Goal: Task Accomplishment & Management: Use online tool/utility

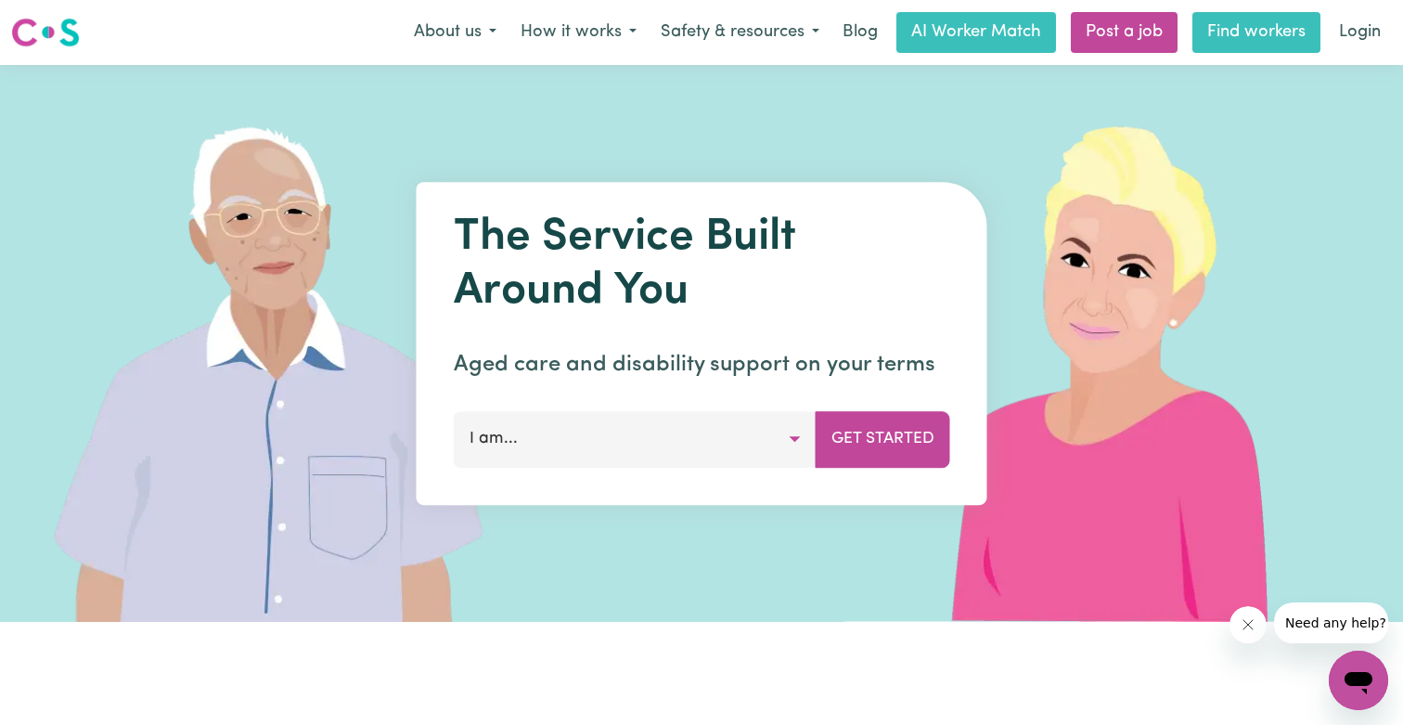
click at [1278, 39] on link "Find workers" at bounding box center [1256, 32] width 128 height 41
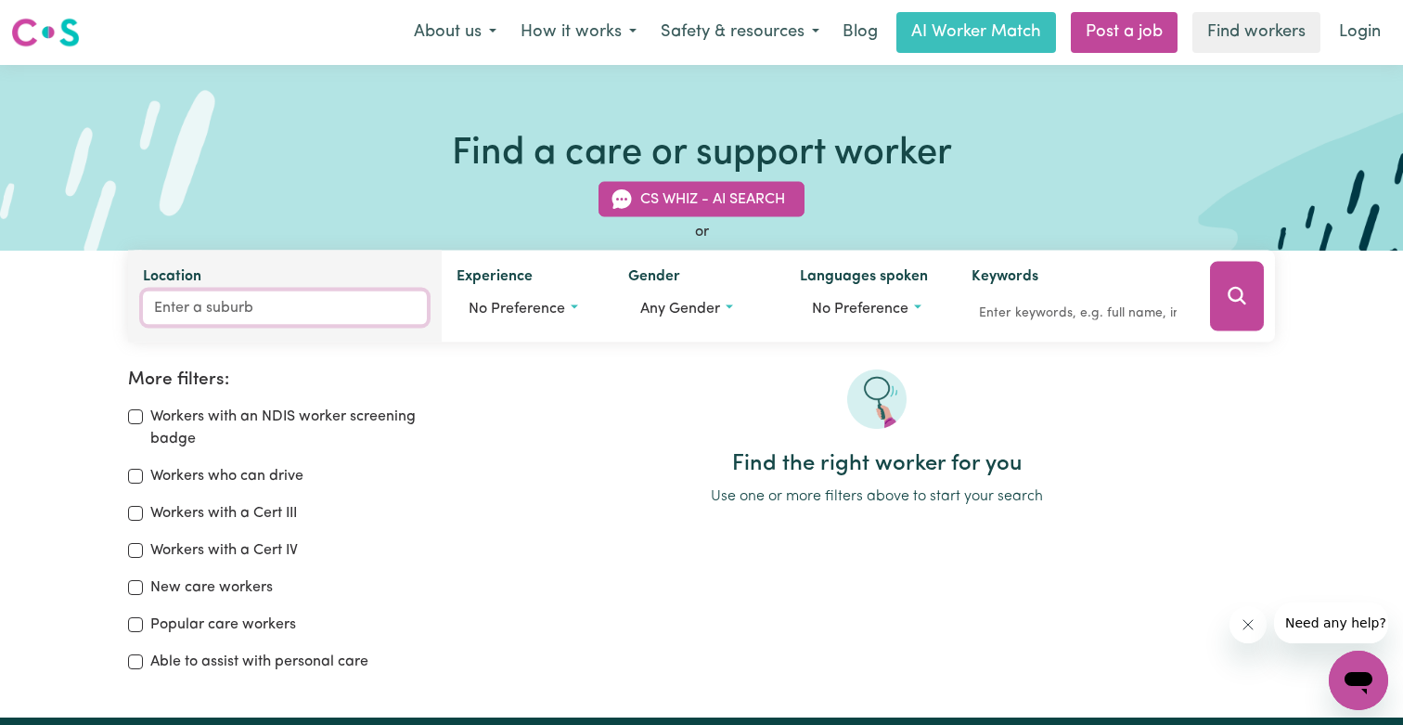
click at [264, 303] on input "Location" at bounding box center [285, 307] width 284 height 33
type input "roseb"
type input "rosebANK, [GEOGRAPHIC_DATA], 2480"
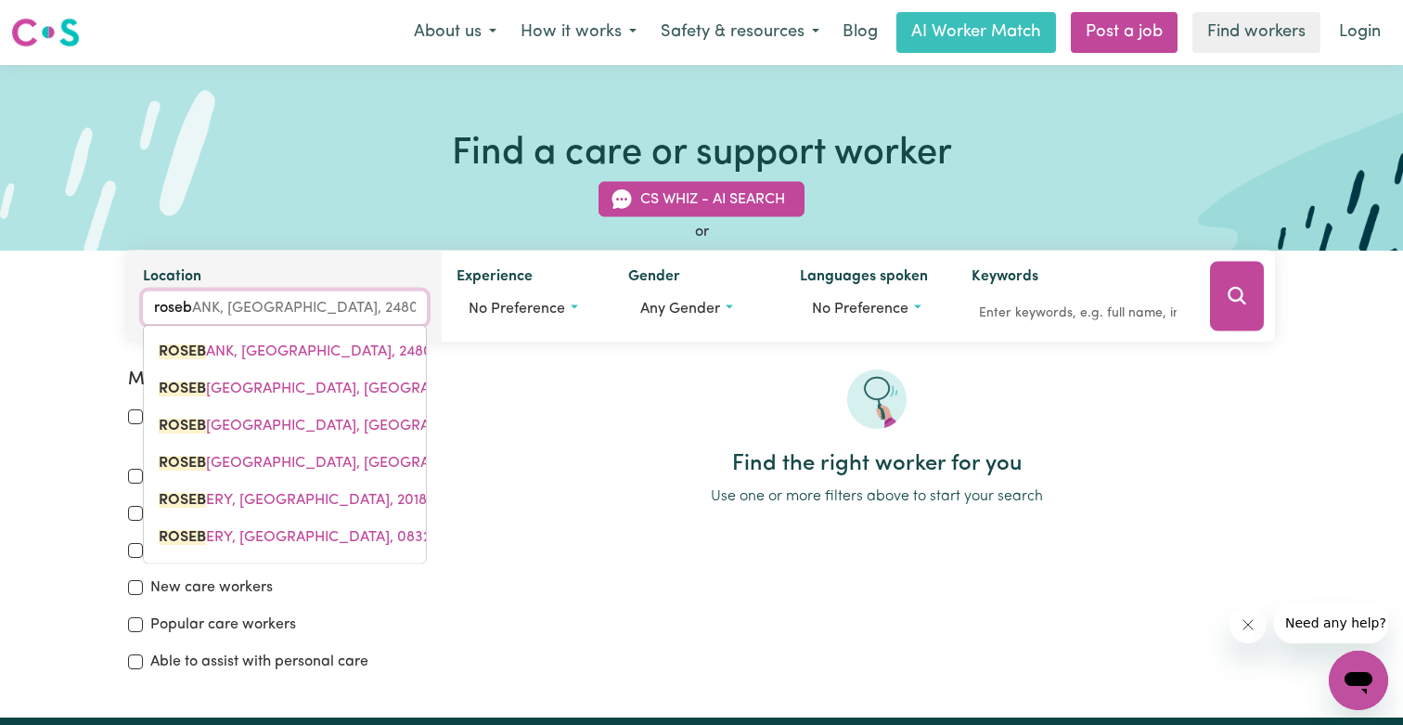
type input "rose"
type input "roseBANK, [GEOGRAPHIC_DATA], 2480"
type input "rose"
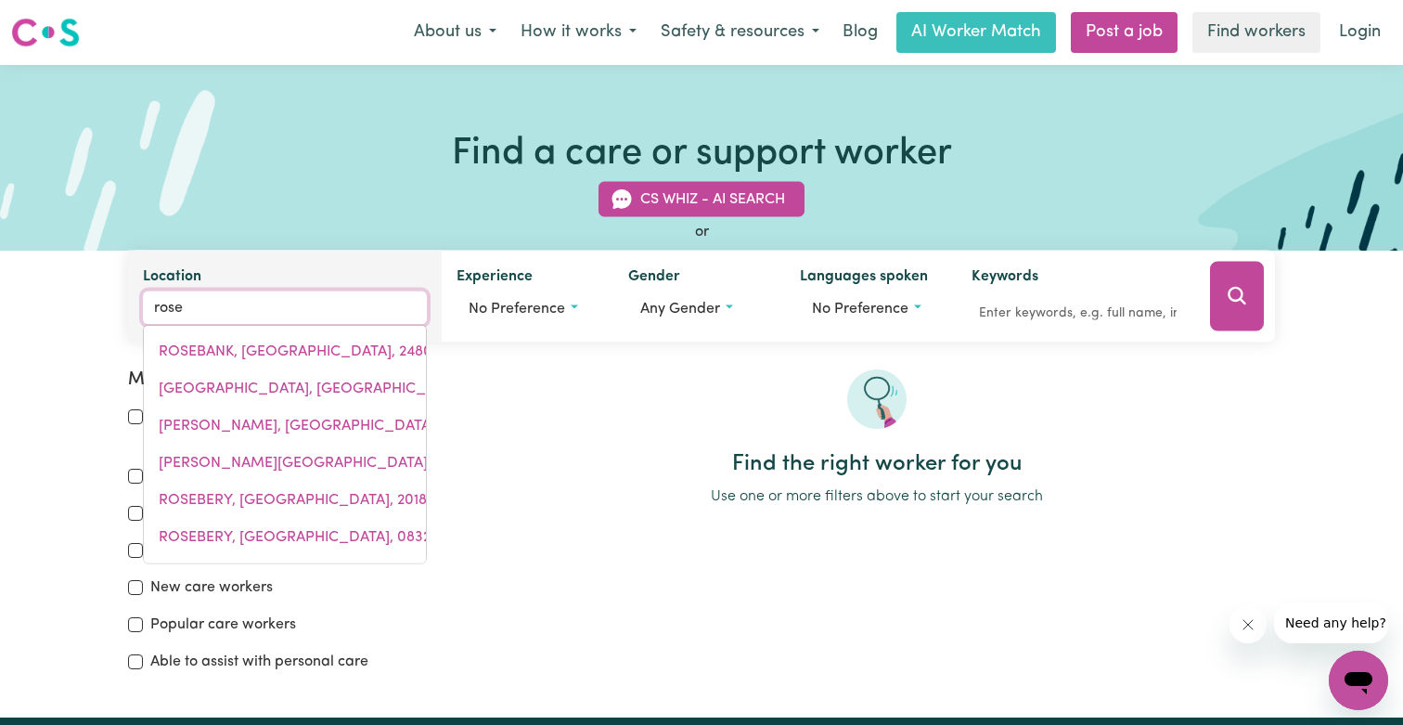
type input "[GEOGRAPHIC_DATA], [GEOGRAPHIC_DATA], 2029"
type input "rose a"
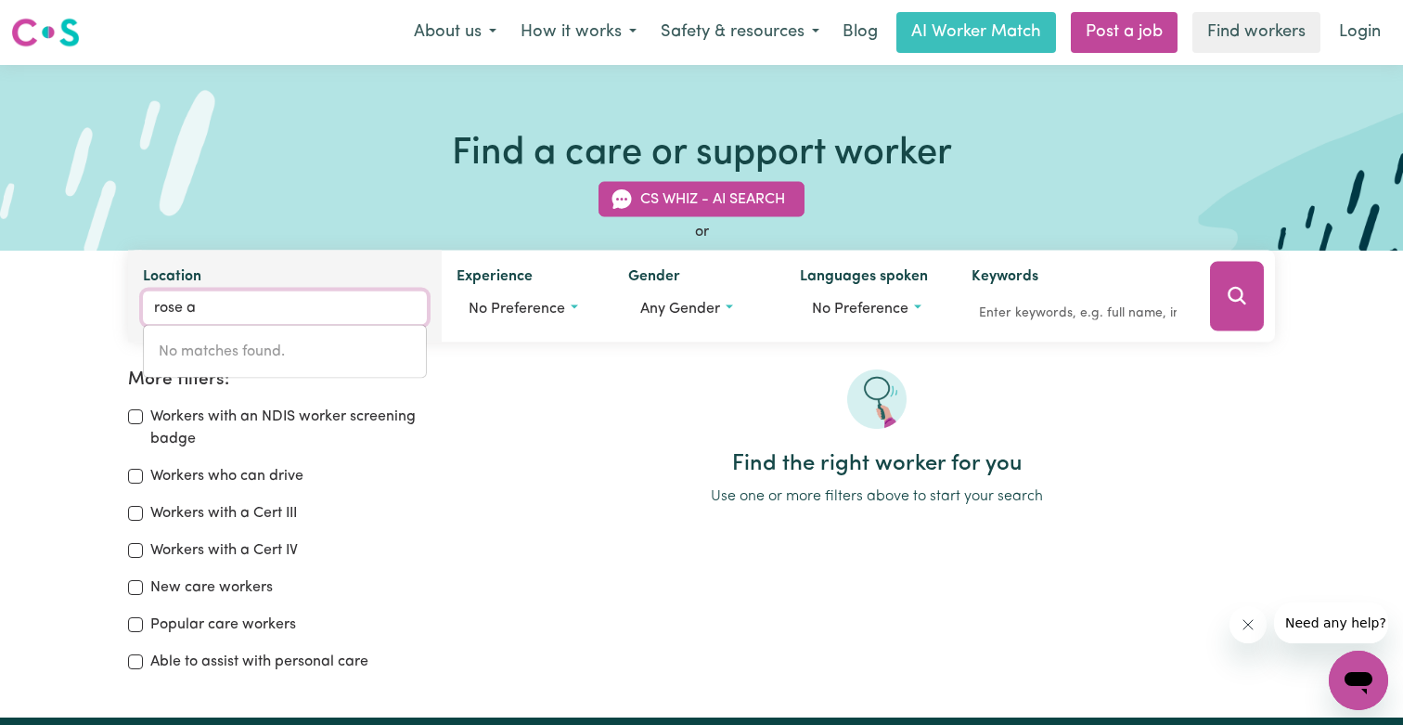
type input "rose"
type input "[GEOGRAPHIC_DATA], [GEOGRAPHIC_DATA], 2029"
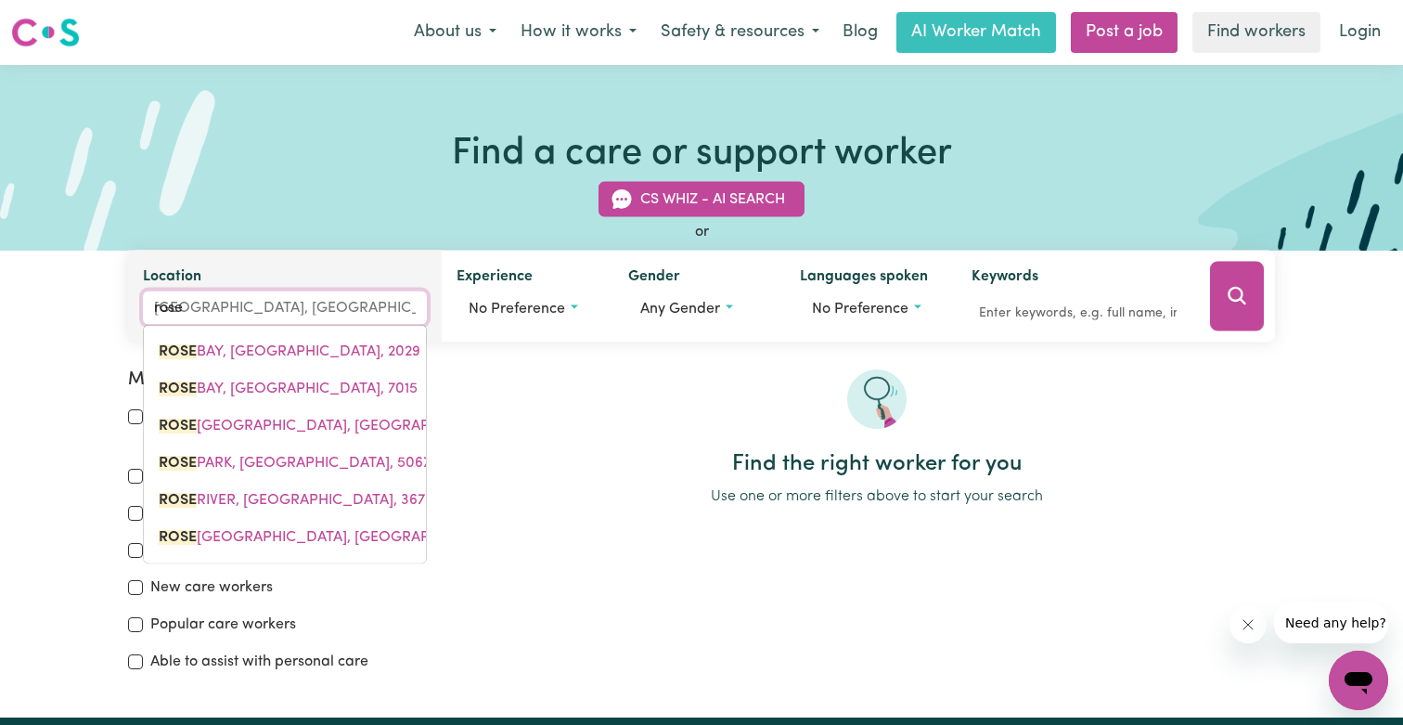
type input "rose b"
type input "rose bAY, [GEOGRAPHIC_DATA], 2029"
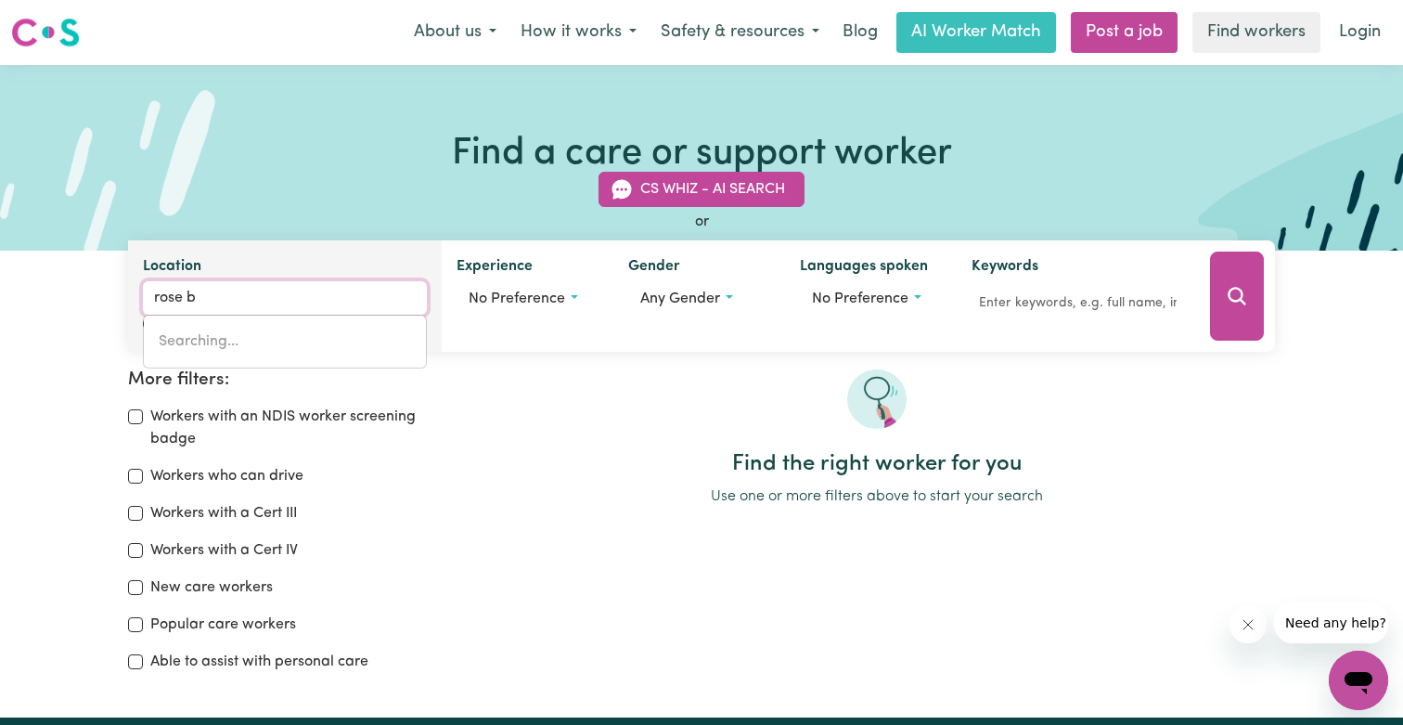
type input "rose bAY, [GEOGRAPHIC_DATA], 2029"
type input "rose by"
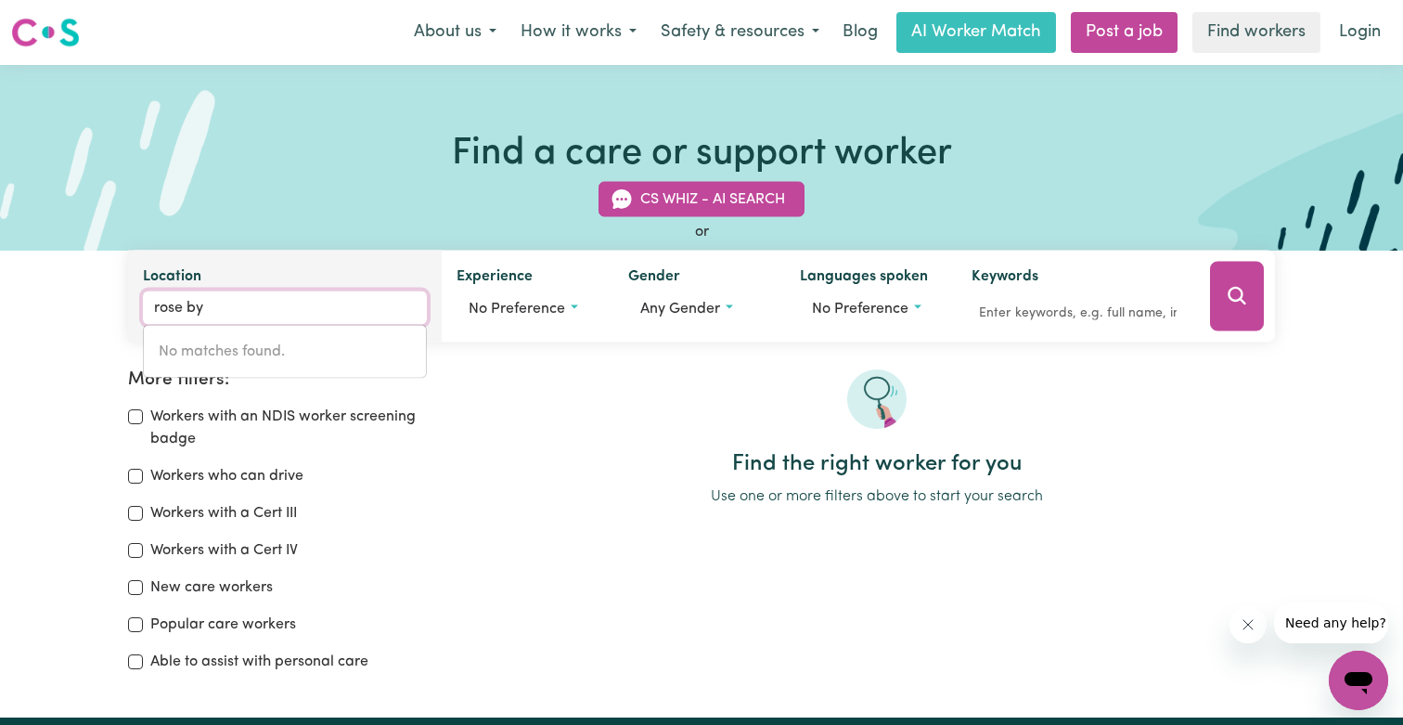
type input "rose b"
type input "rose bAY, [GEOGRAPHIC_DATA], 2029"
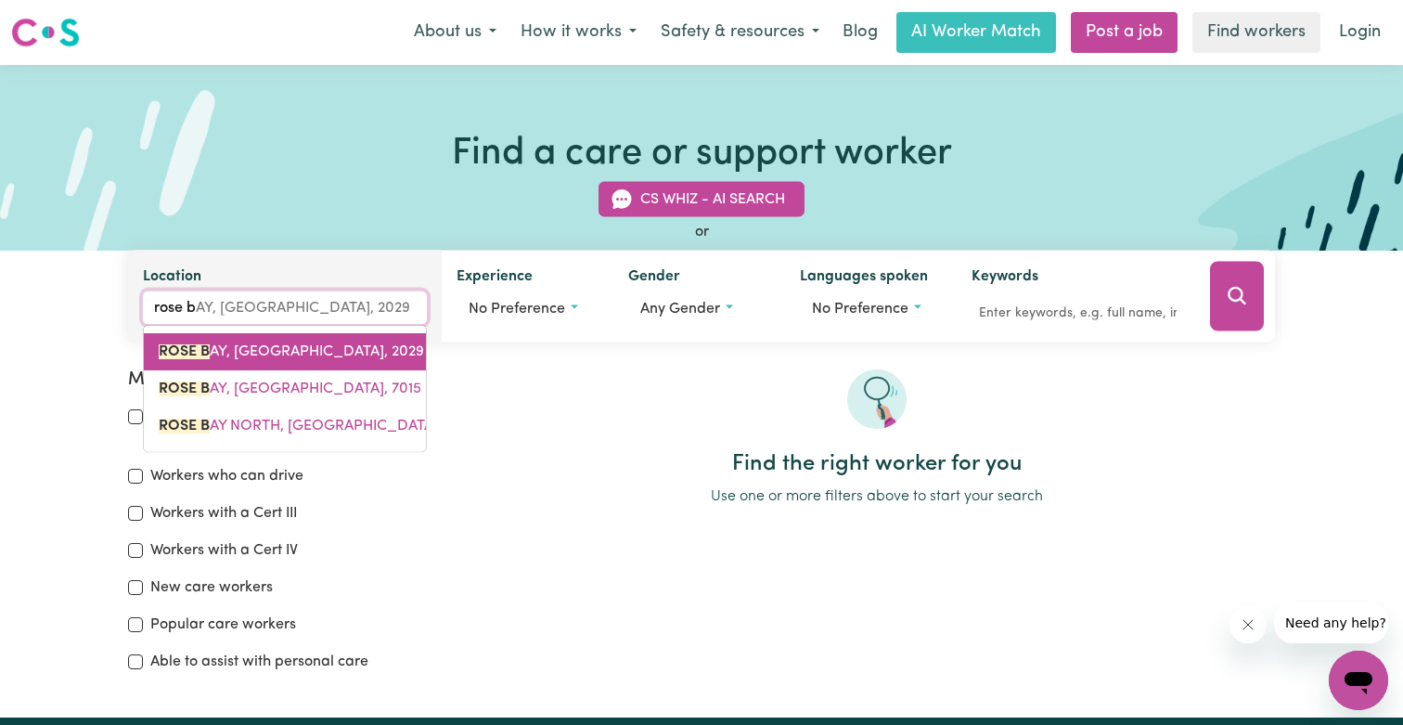
click at [203, 344] on mark "ROSE B" at bounding box center [184, 351] width 51 height 15
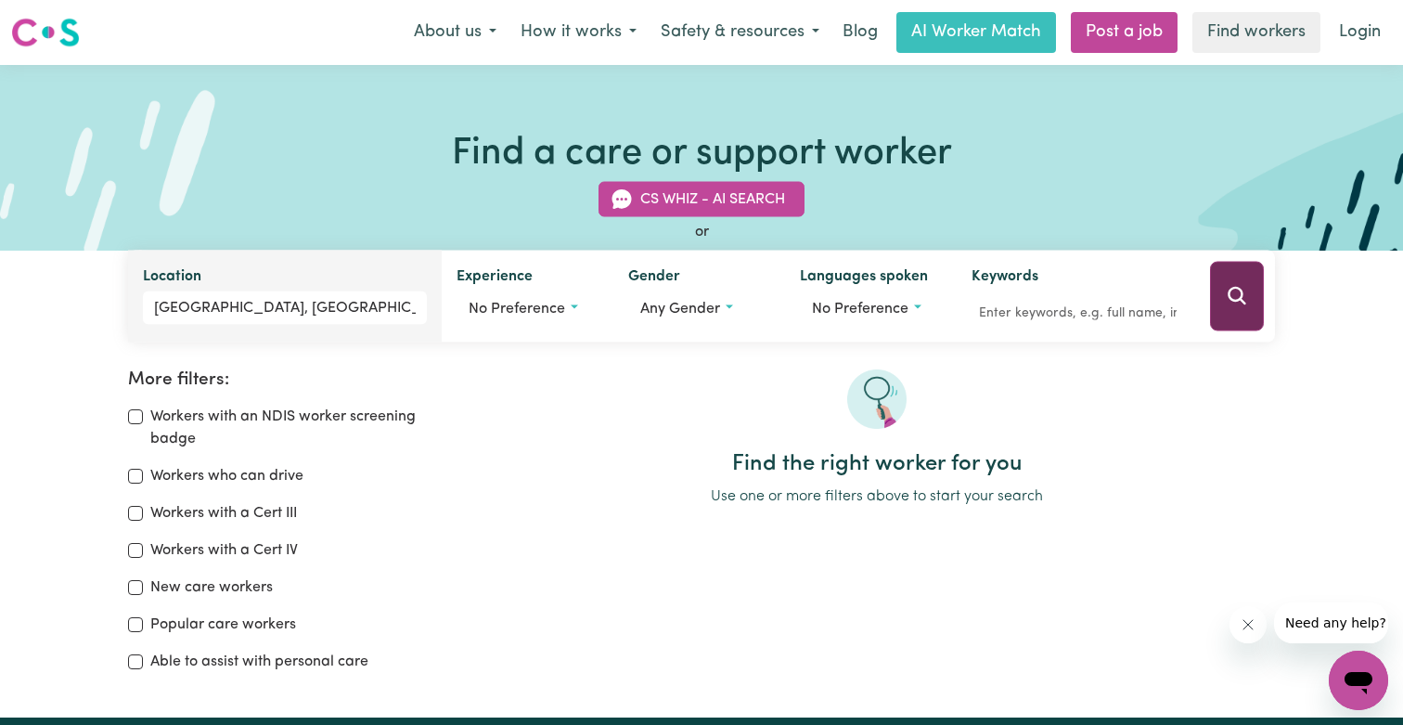
click at [1227, 325] on button "Search" at bounding box center [1237, 297] width 54 height 70
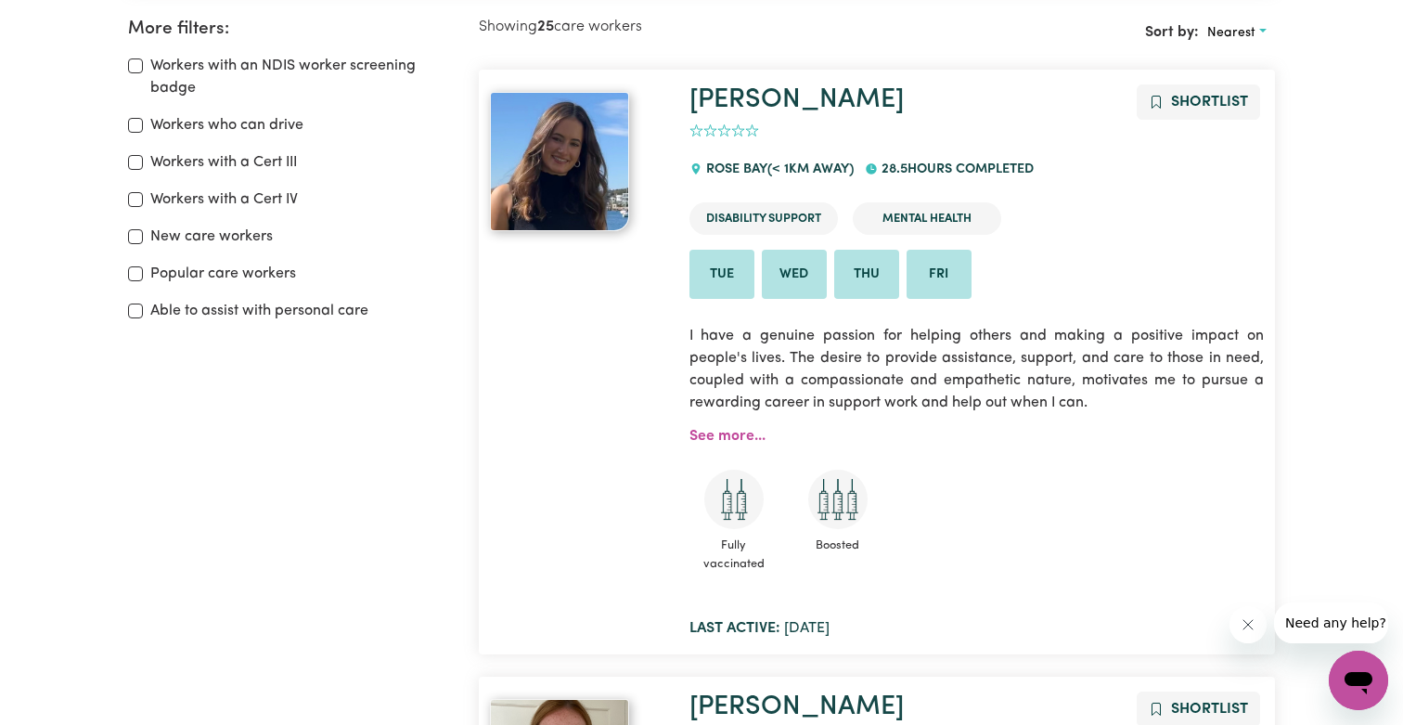
scroll to position [362, 0]
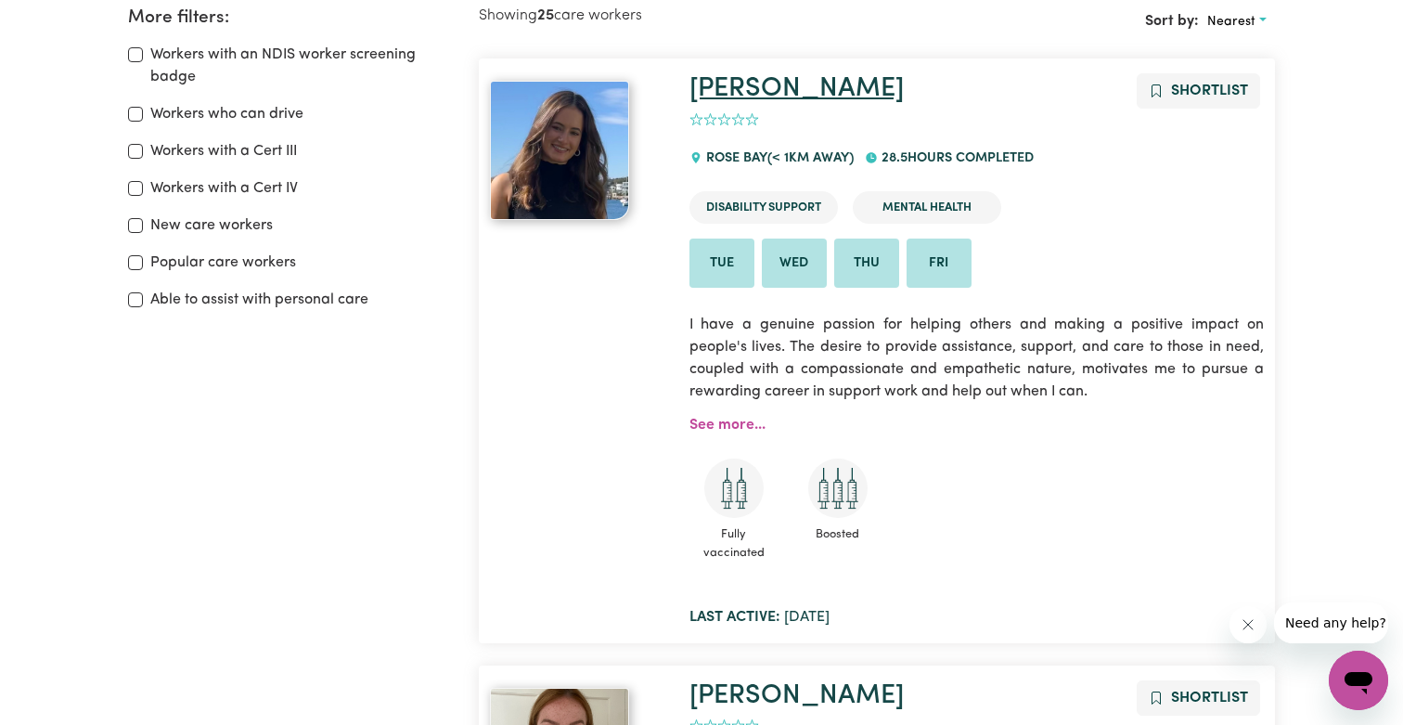
click at [726, 96] on link "[PERSON_NAME]" at bounding box center [796, 88] width 214 height 27
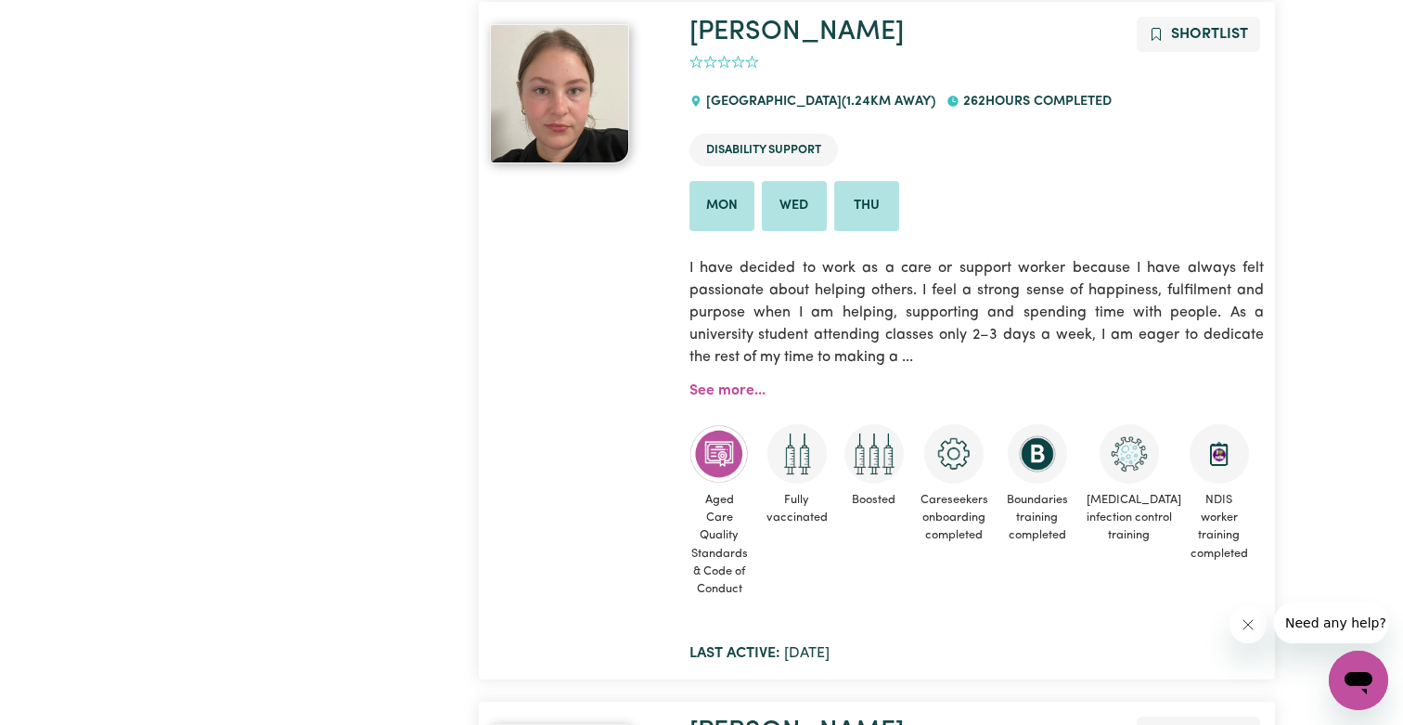
scroll to position [4144, 0]
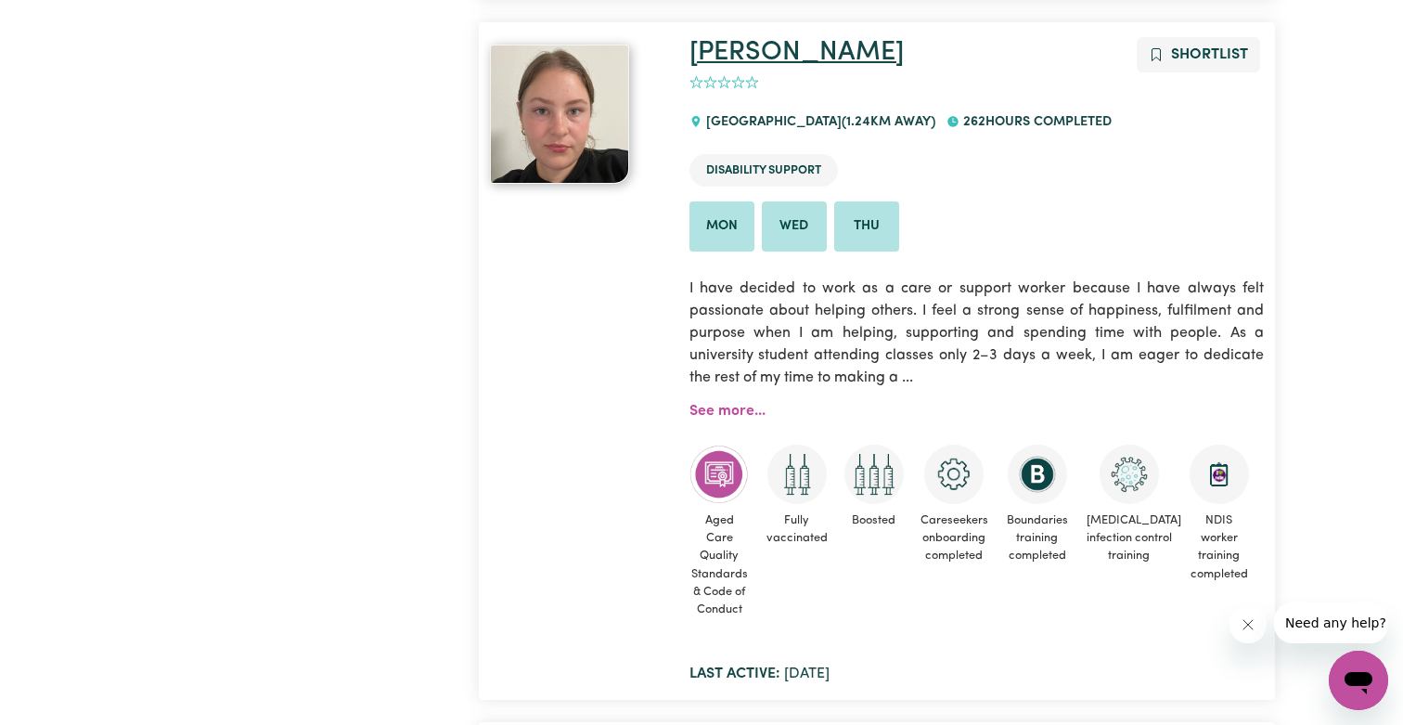
click at [733, 58] on link "[PERSON_NAME]" at bounding box center [796, 52] width 214 height 27
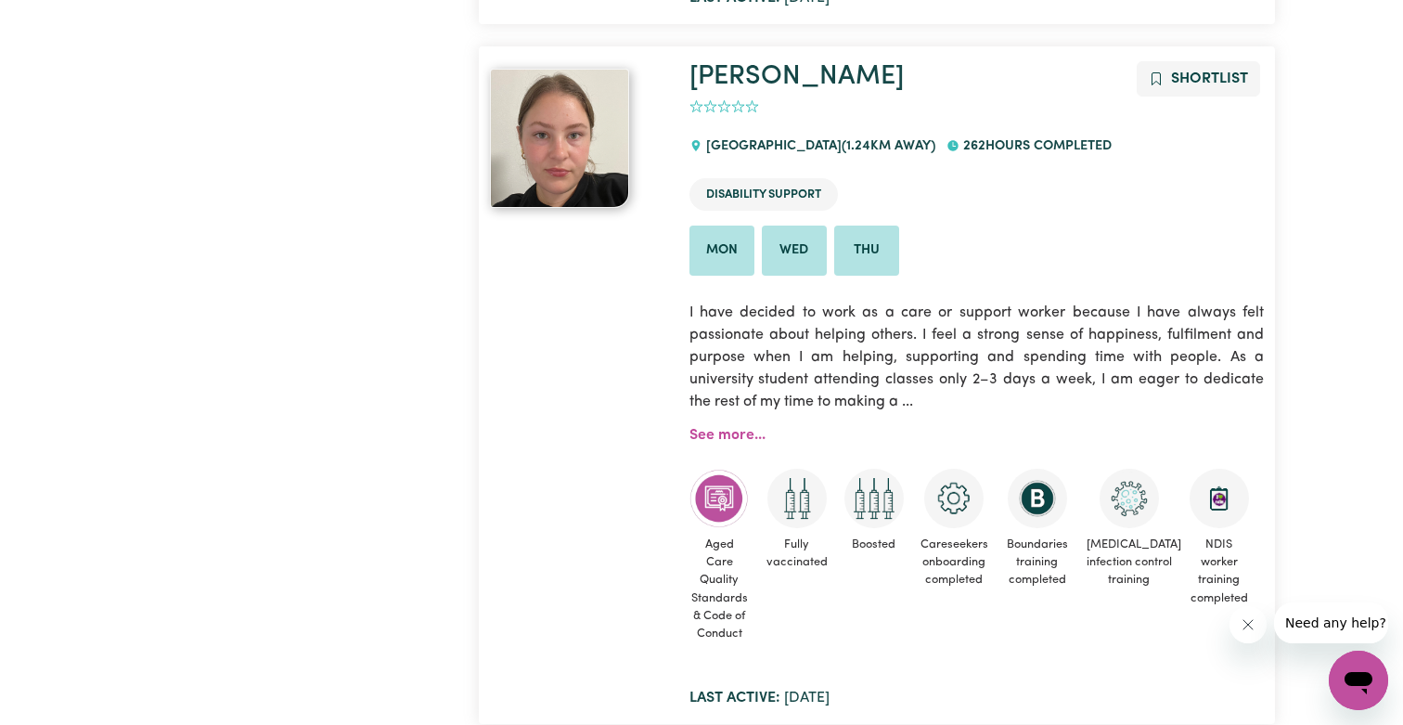
scroll to position [4128, 0]
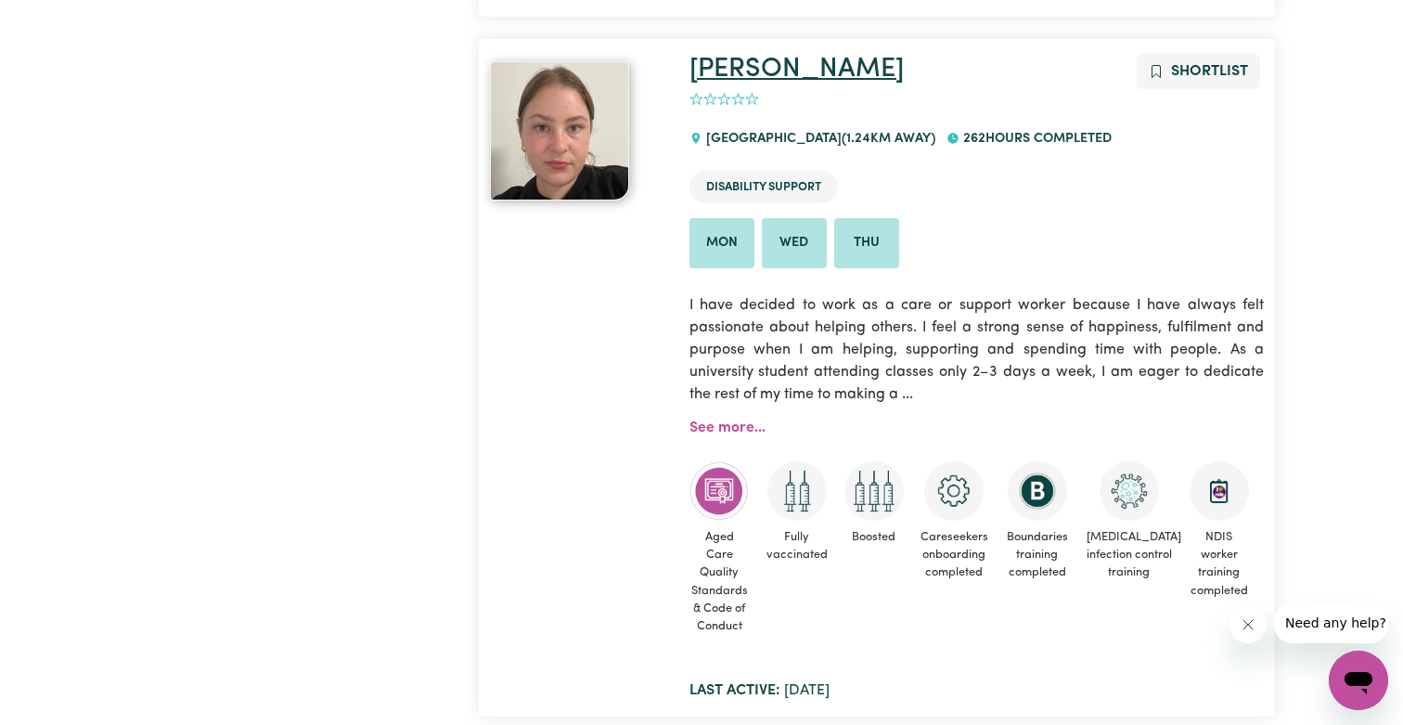
click at [709, 60] on link "[PERSON_NAME]" at bounding box center [796, 69] width 214 height 27
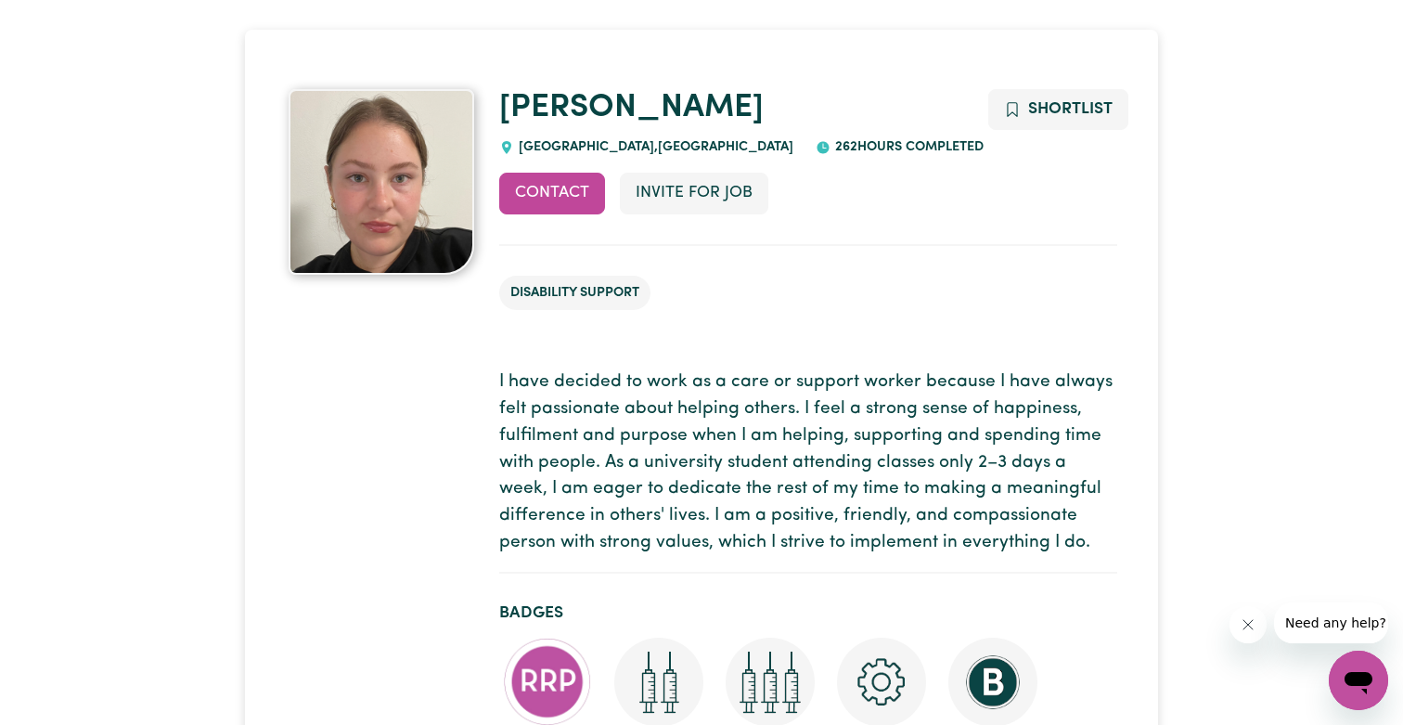
scroll to position [97, 0]
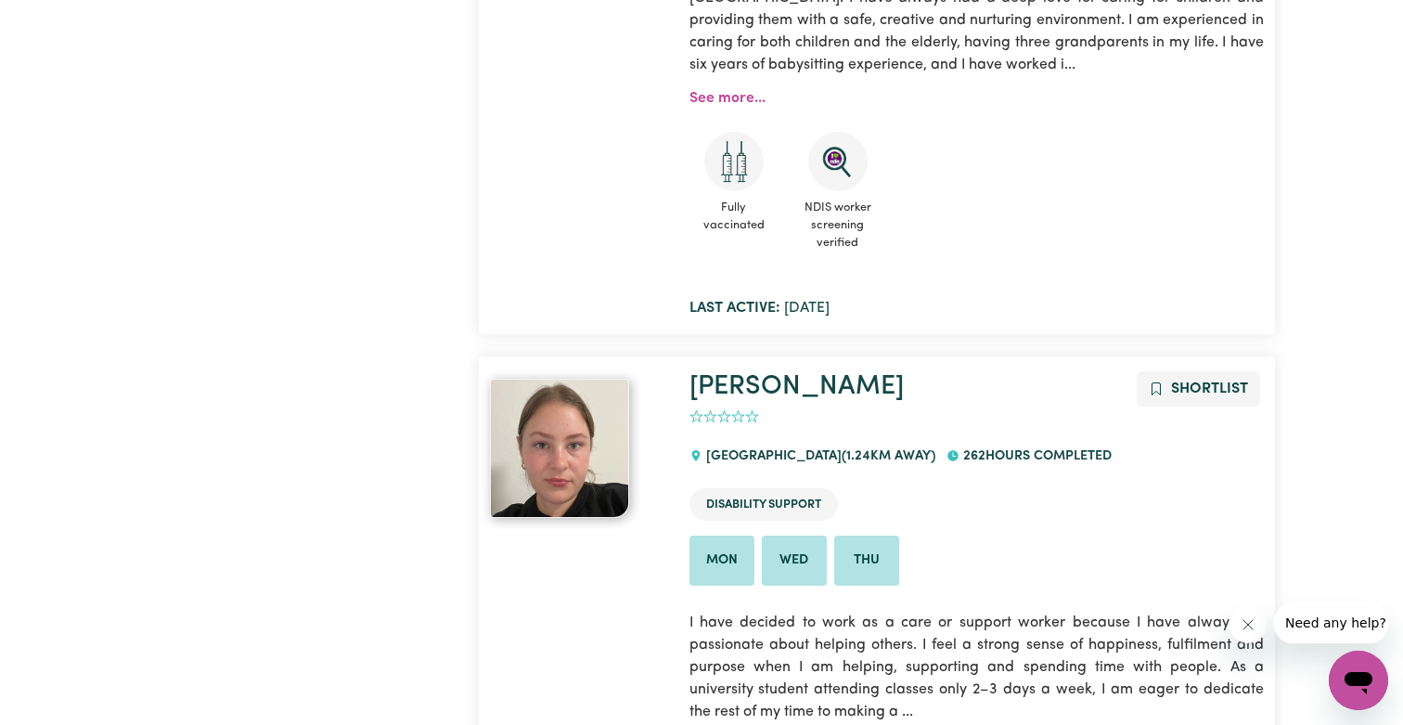
scroll to position [3821, 0]
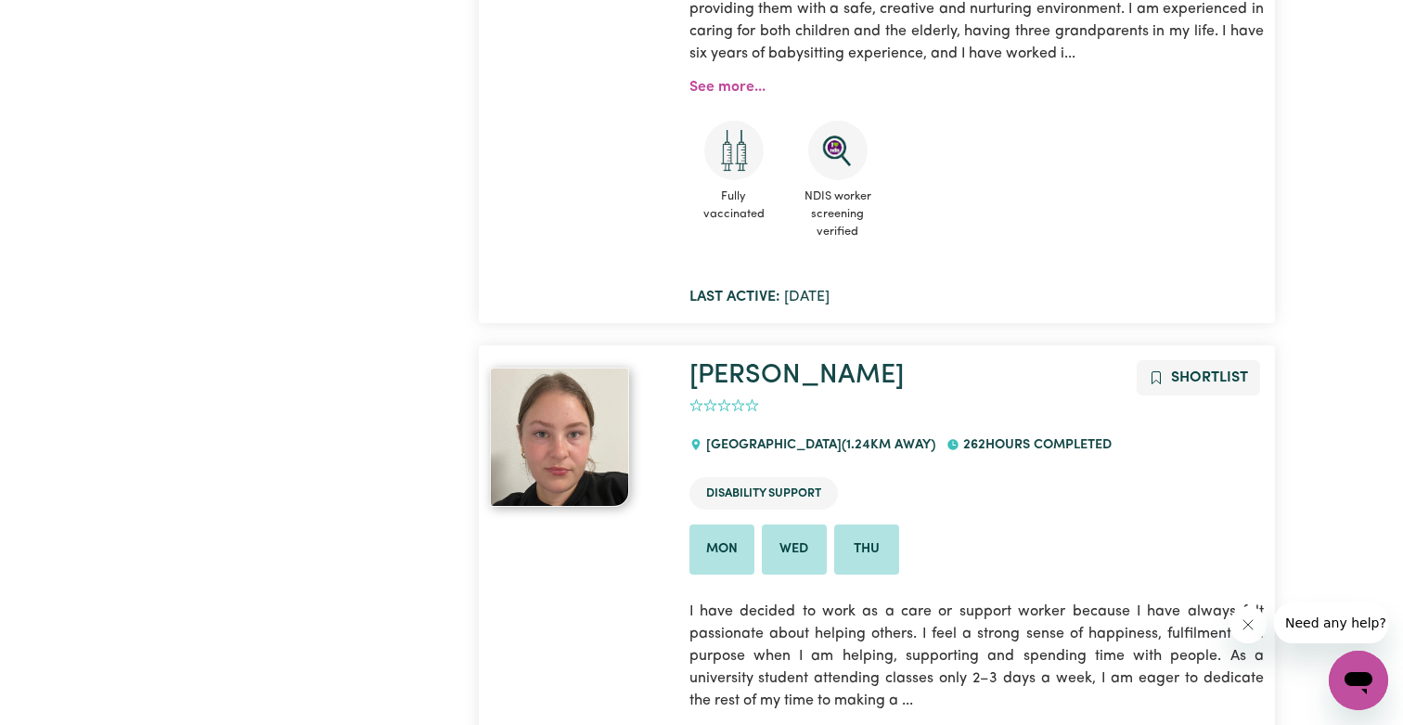
click at [554, 438] on img at bounding box center [559, 436] width 139 height 139
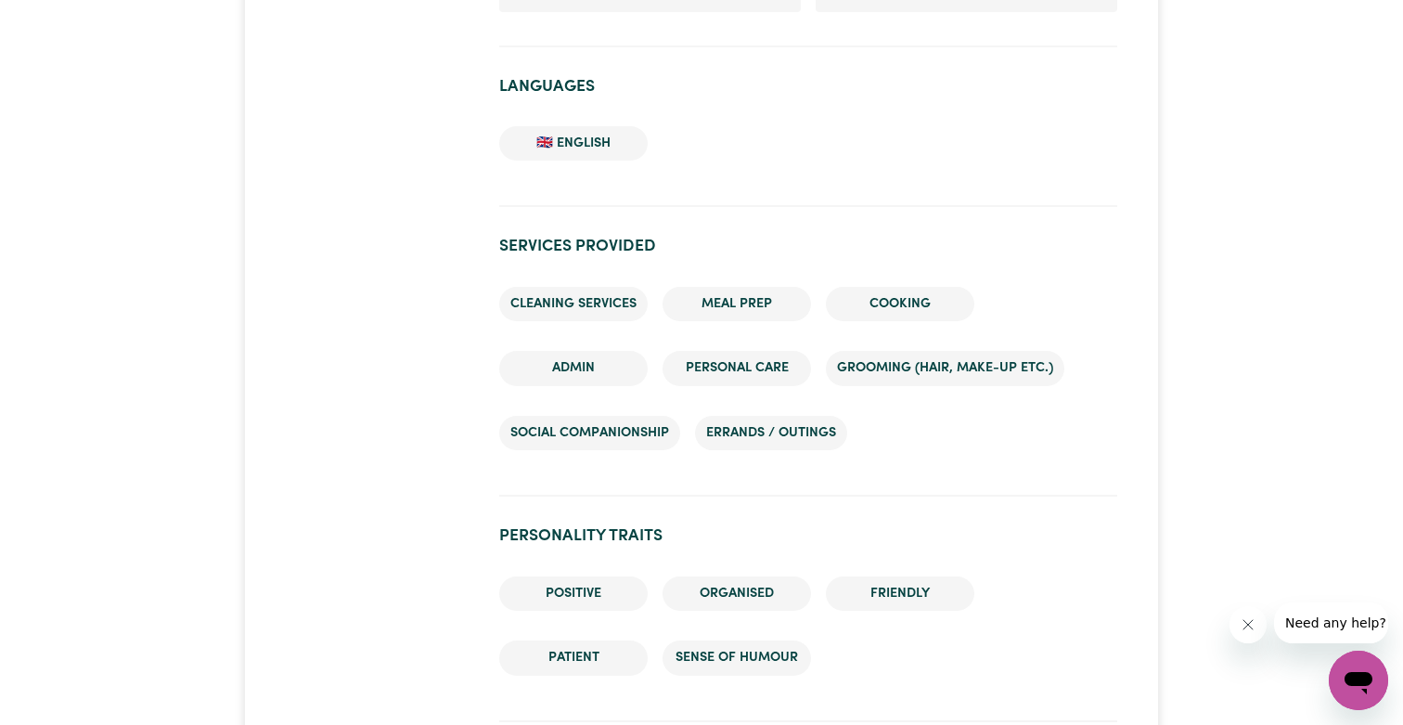
scroll to position [1738, 0]
